Goal: Task Accomplishment & Management: Use online tool/utility

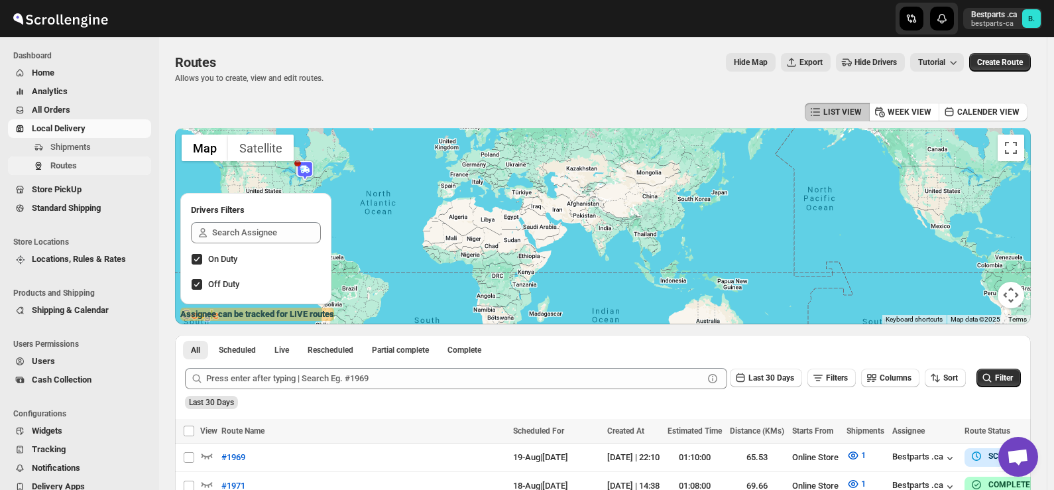
scroll to position [1731, 0]
click at [72, 148] on span "Shipments" at bounding box center [70, 147] width 40 height 10
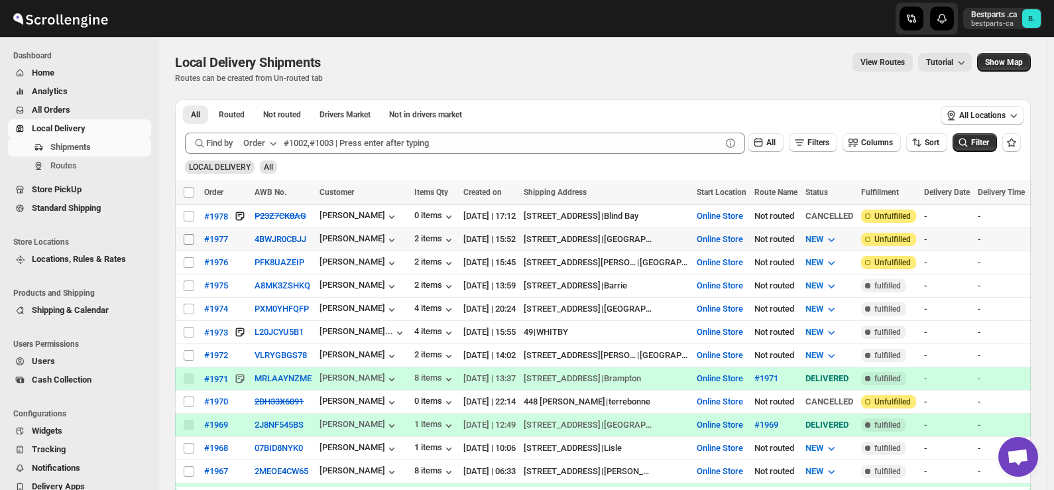
click at [188, 237] on input "Select shipment" at bounding box center [189, 239] width 11 height 11
checkbox input "true"
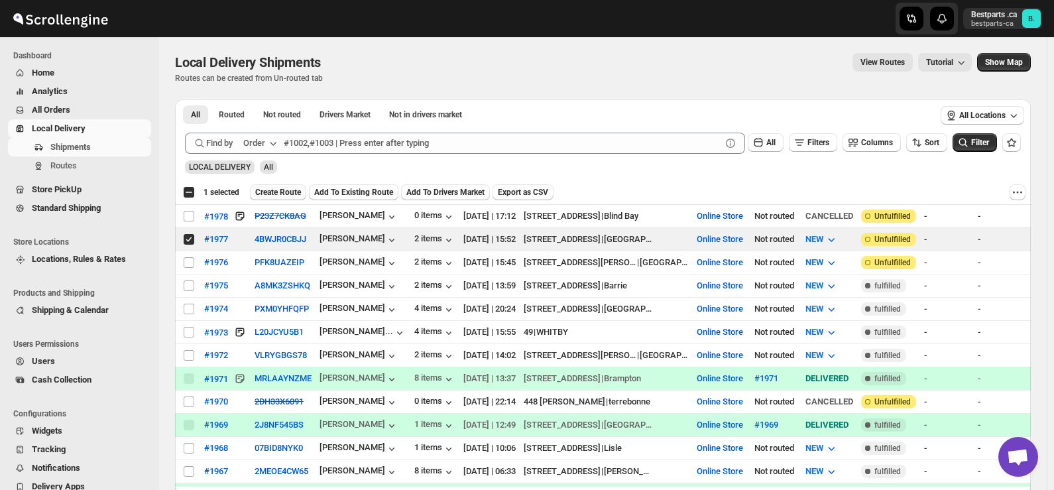
click at [282, 190] on span "Create Route" at bounding box center [278, 192] width 46 height 11
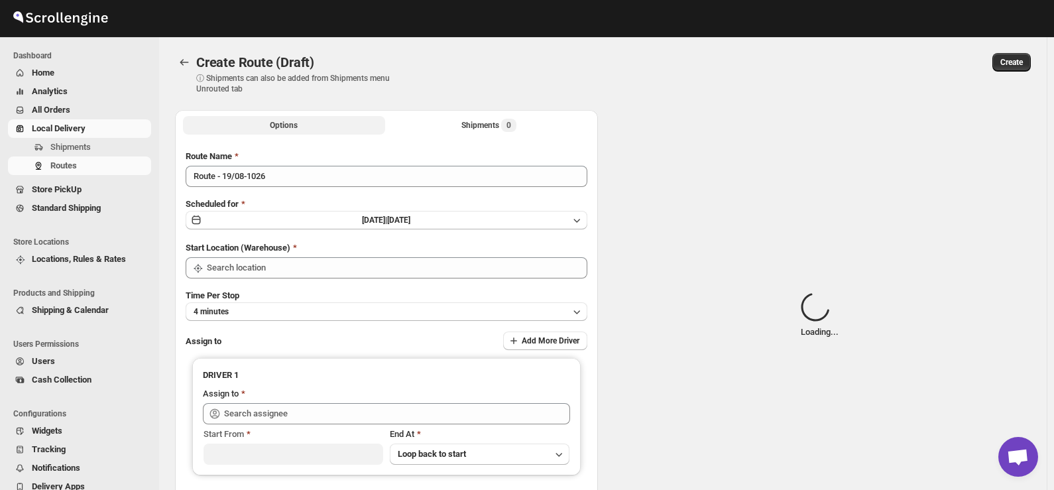
type input "Route - 19/08-1026"
type input "Online Store"
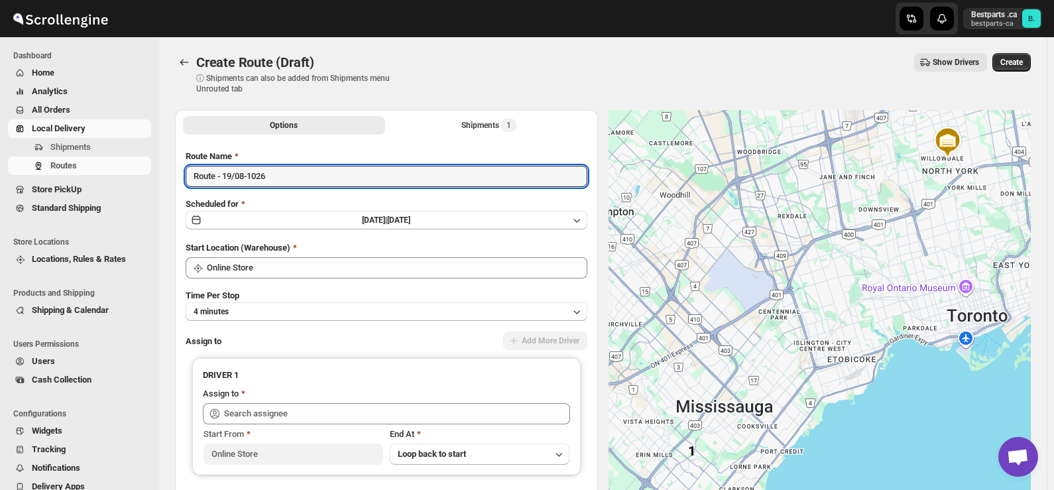
drag, startPoint x: 184, startPoint y: 176, endPoint x: 162, endPoint y: 176, distance: 21.2
click at [162, 176] on div "Create Route (Draft). This page is ready Create Route (Draft) ⓘ Shipments can a…" at bounding box center [602, 298] width 887 height 523
paste input "#1977"
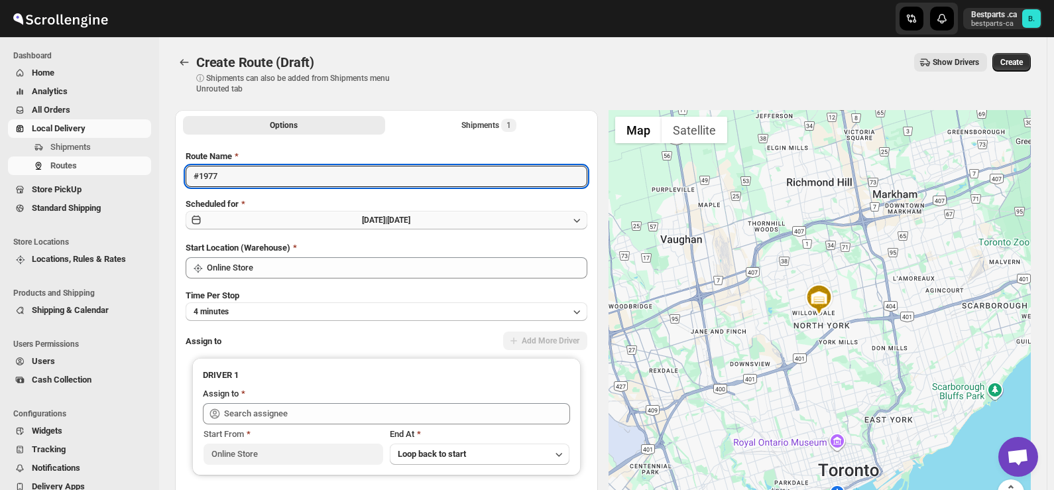
type input "#1977"
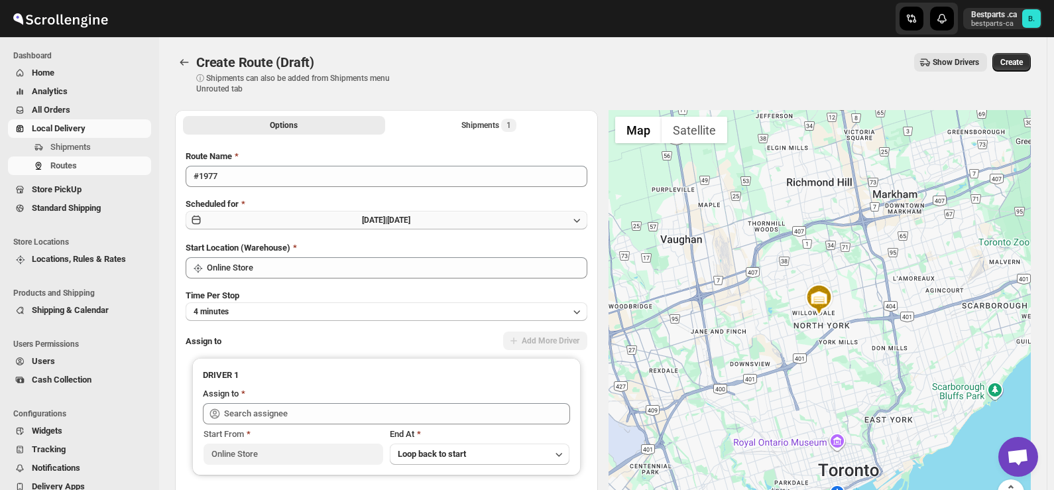
click at [387, 218] on span "[DATE] |" at bounding box center [374, 219] width 25 height 9
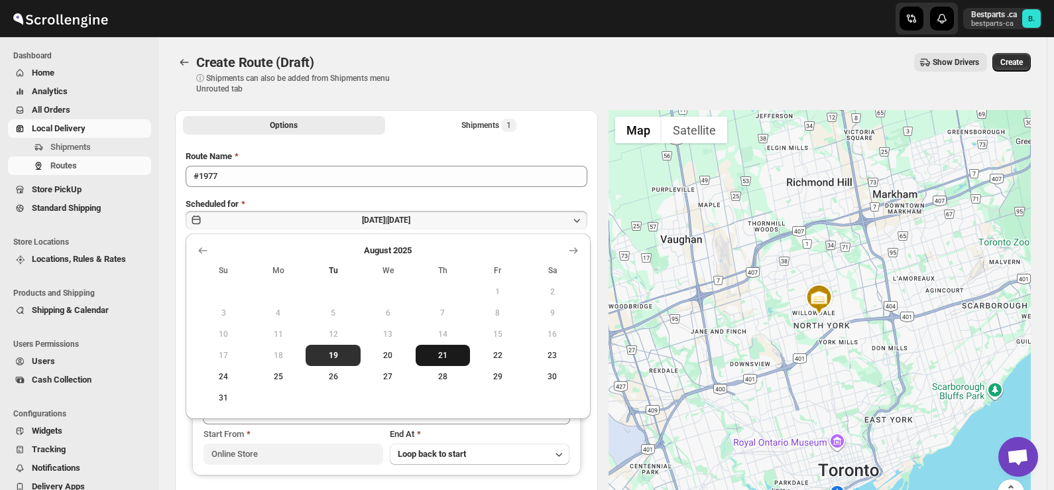
click at [441, 352] on span "21" at bounding box center [443, 355] width 44 height 11
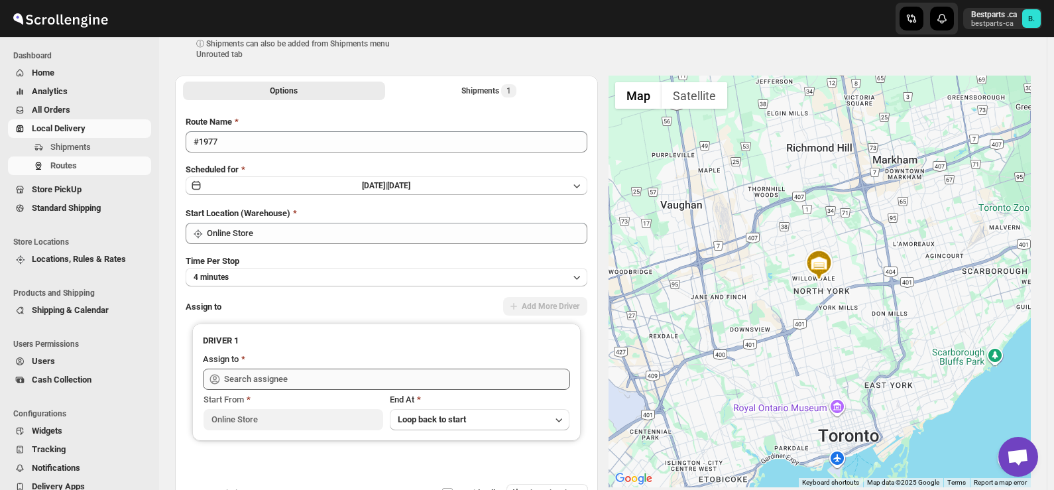
scroll to position [66, 0]
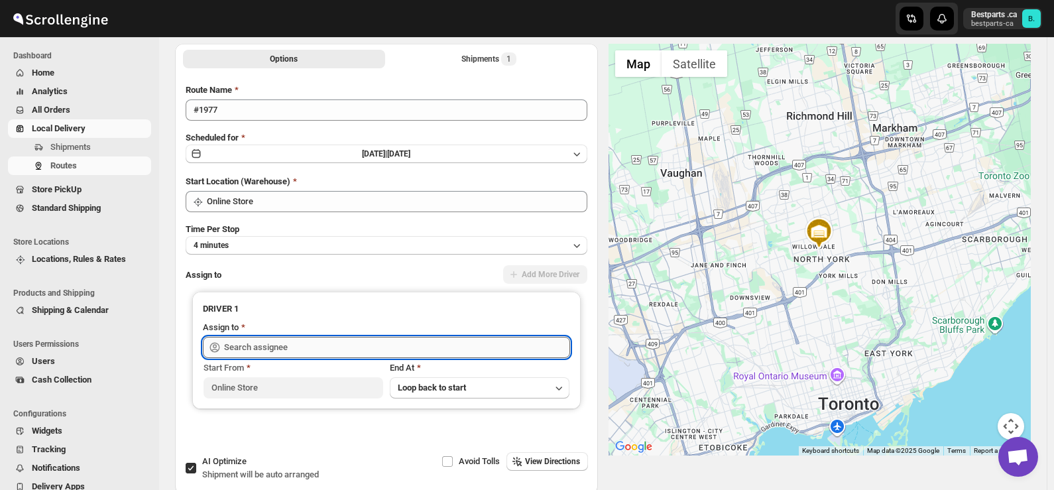
click at [344, 349] on input "text" at bounding box center [397, 347] width 346 height 21
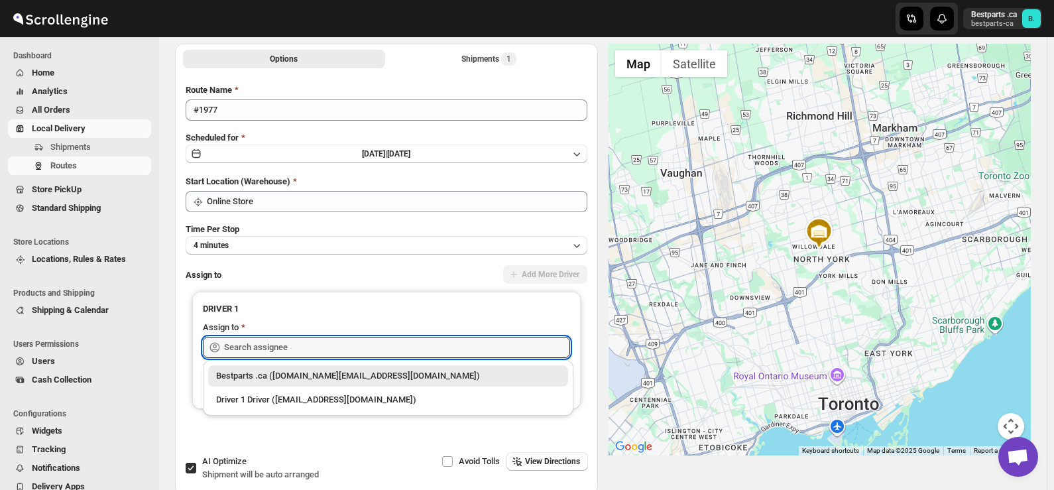
click at [297, 372] on div "Bestparts .ca ([DOMAIN_NAME][EMAIL_ADDRESS][DOMAIN_NAME])" at bounding box center [388, 375] width 344 height 13
type input "Bestparts .ca ([DOMAIN_NAME][EMAIL_ADDRESS][DOMAIN_NAME])"
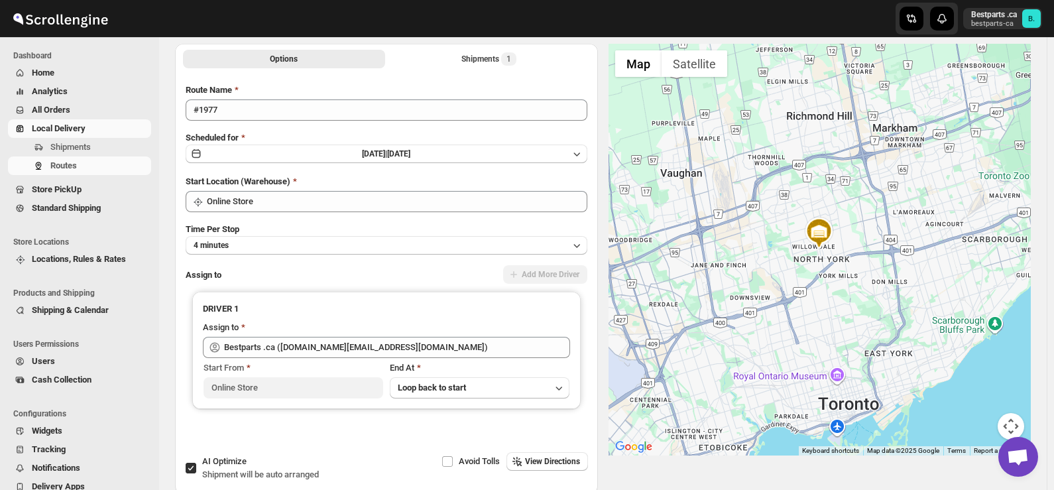
click at [347, 278] on div "Assign to Add More Driver" at bounding box center [387, 275] width 402 height 20
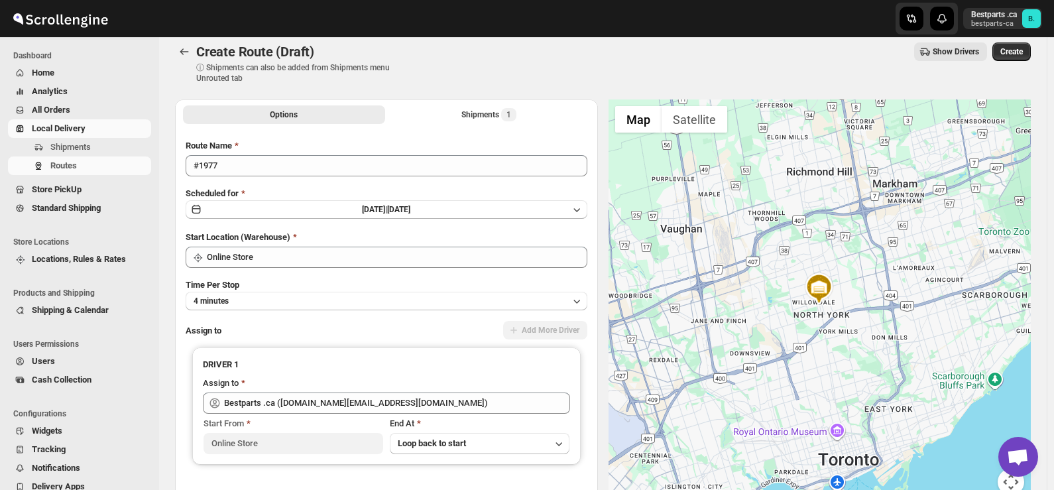
scroll to position [0, 0]
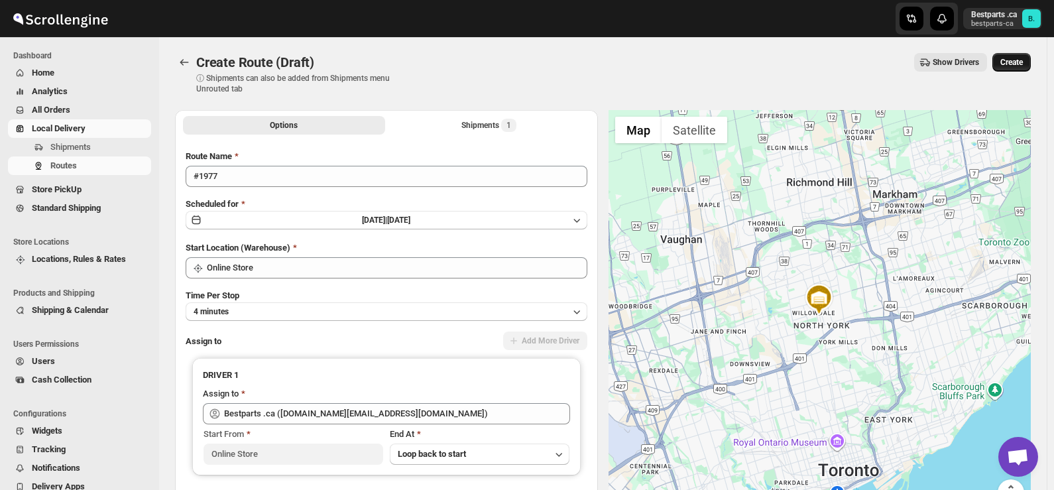
click at [1021, 61] on span "Create" at bounding box center [1011, 62] width 23 height 11
